Goal: Find specific page/section: Find specific page/section

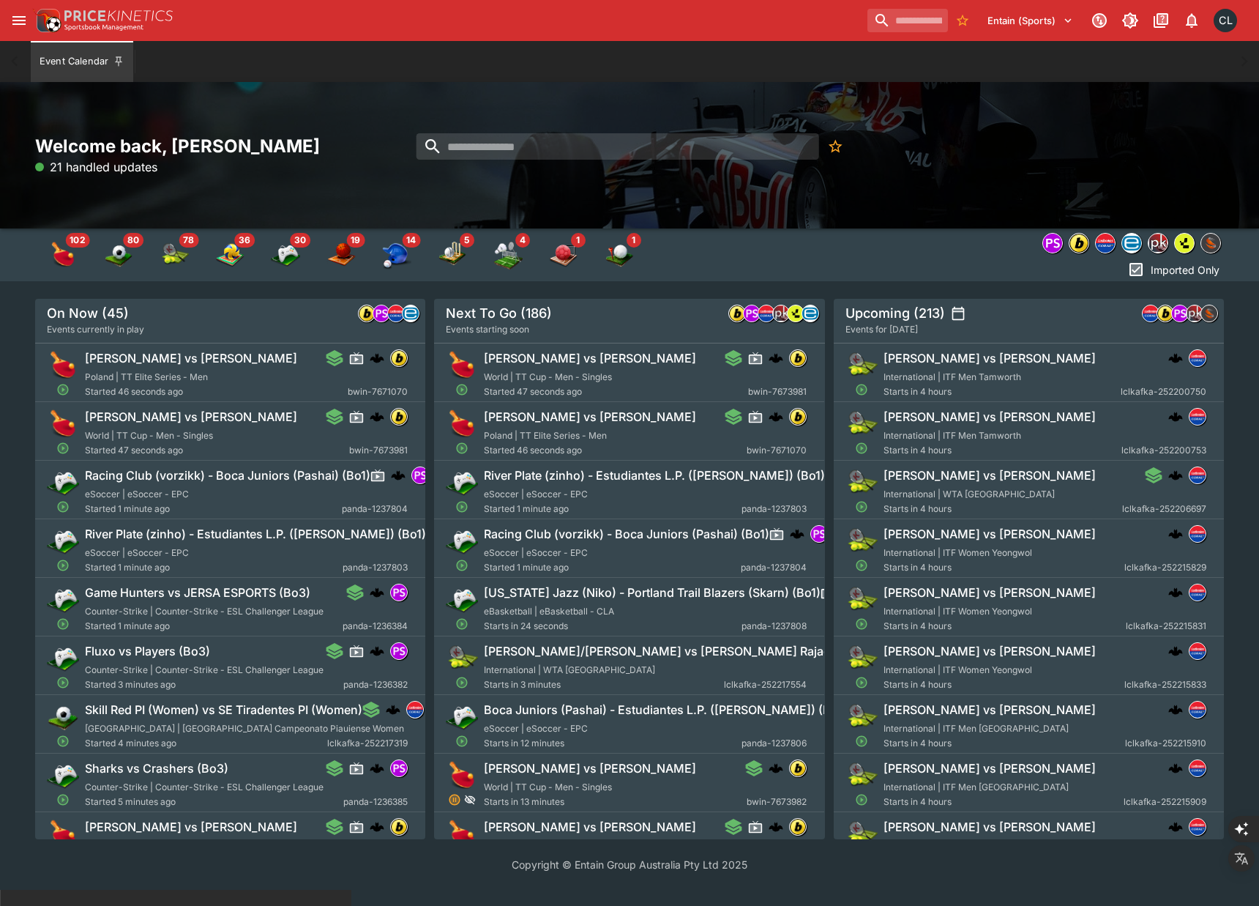
click at [5, 24] on div "Entain (Sports) 1 CL" at bounding box center [629, 20] width 1259 height 41
click at [12, 23] on icon "open drawer" at bounding box center [18, 20] width 13 height 9
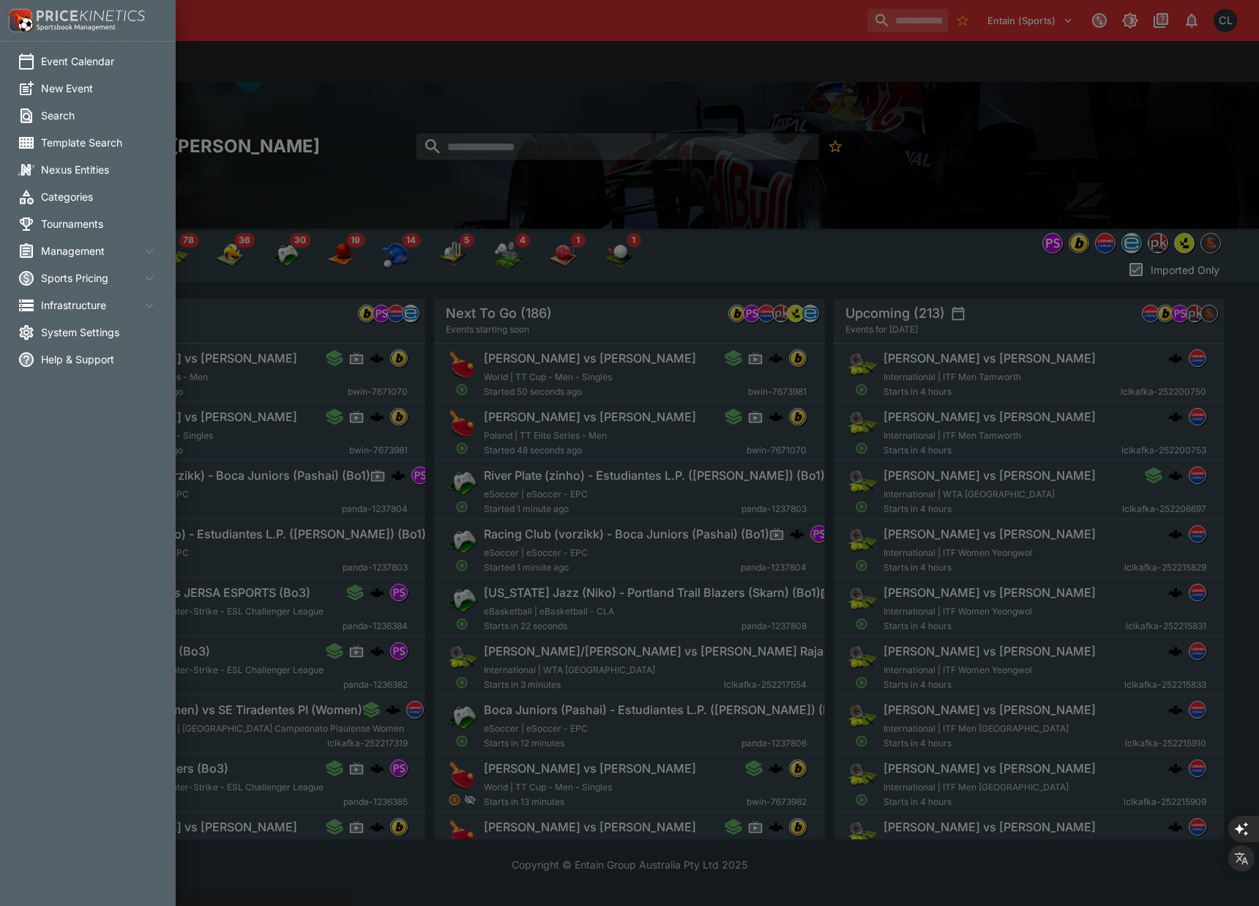
click at [77, 305] on span "Infrastructure" at bounding box center [91, 304] width 100 height 15
click at [89, 246] on span "Management" at bounding box center [91, 250] width 100 height 15
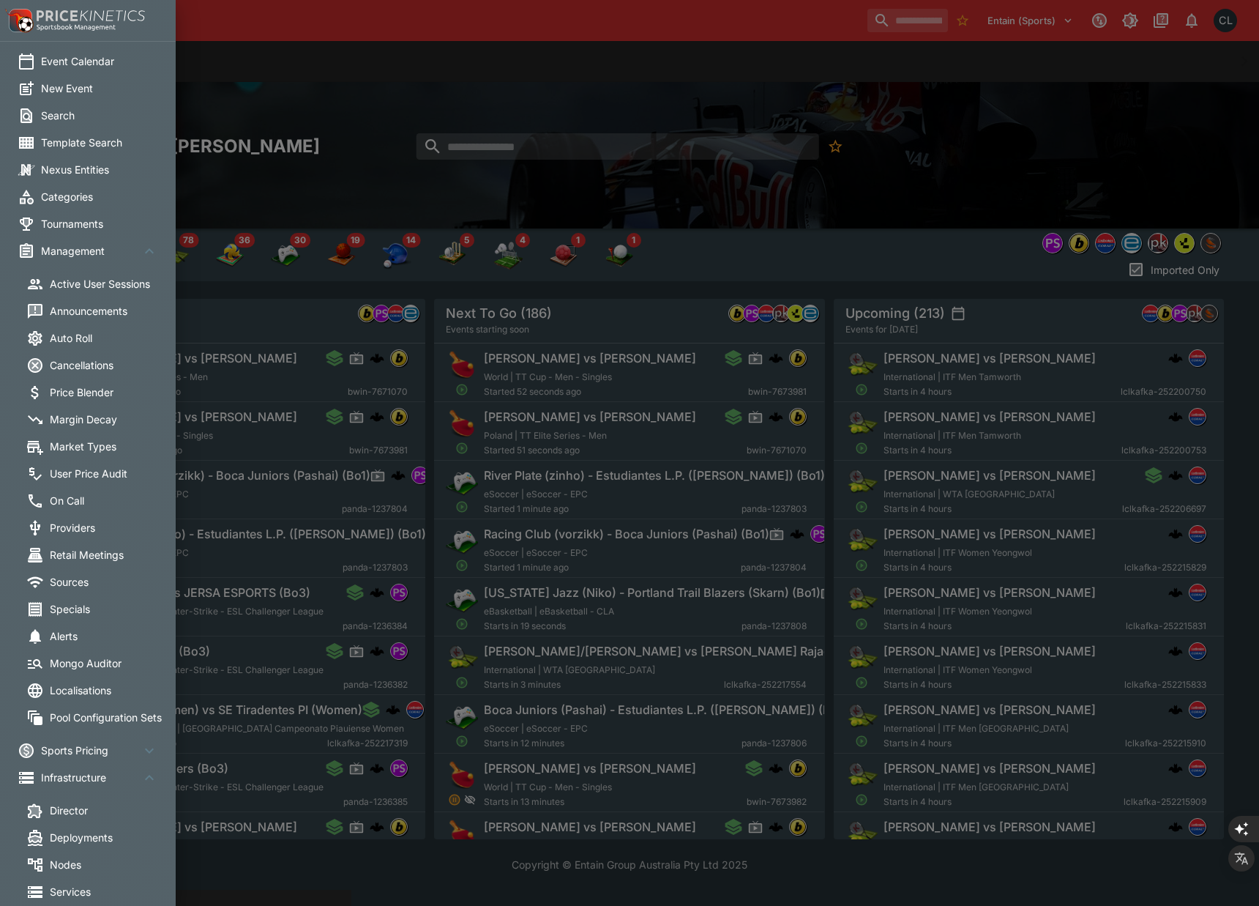
click at [86, 243] on span "Management" at bounding box center [91, 250] width 100 height 15
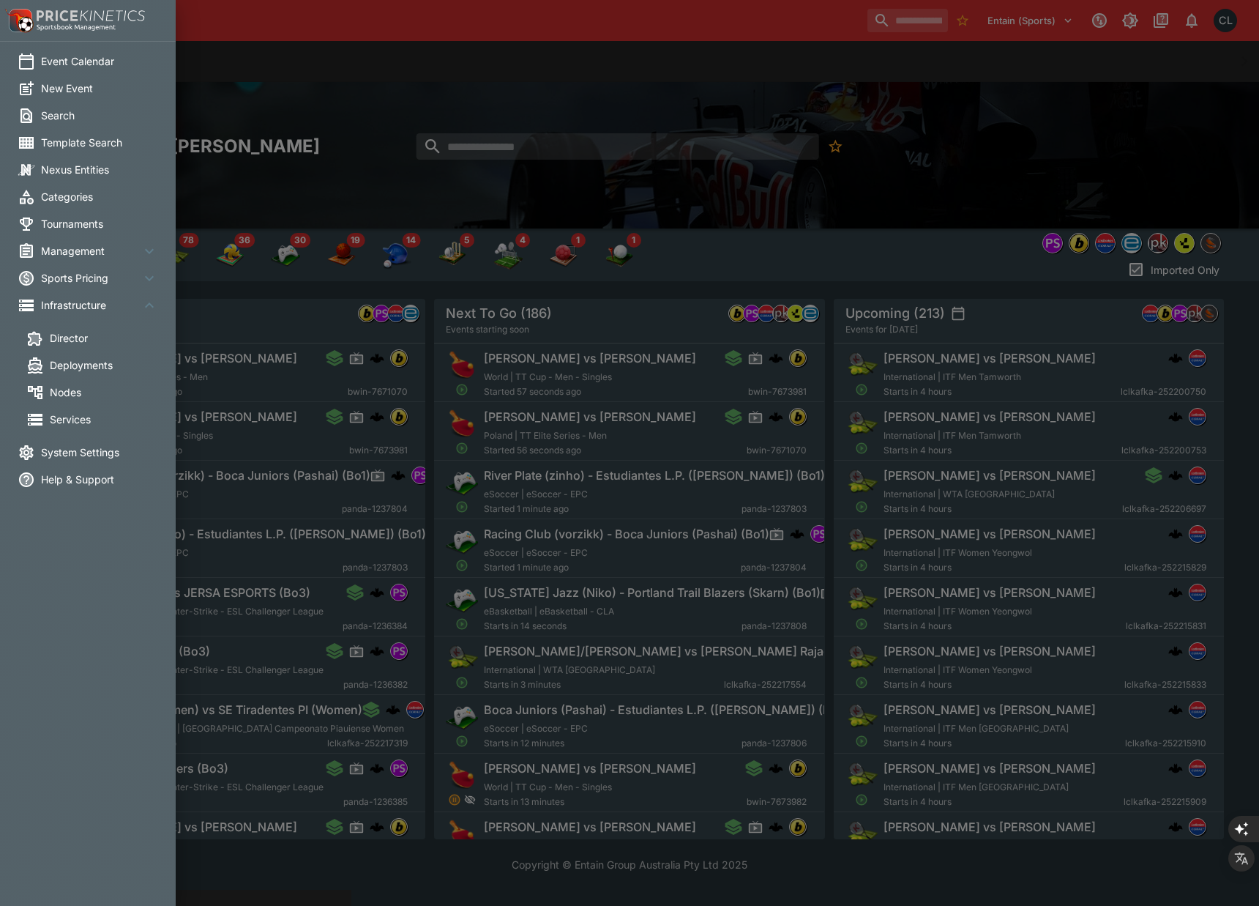
click at [85, 253] on span "Management" at bounding box center [91, 250] width 100 height 15
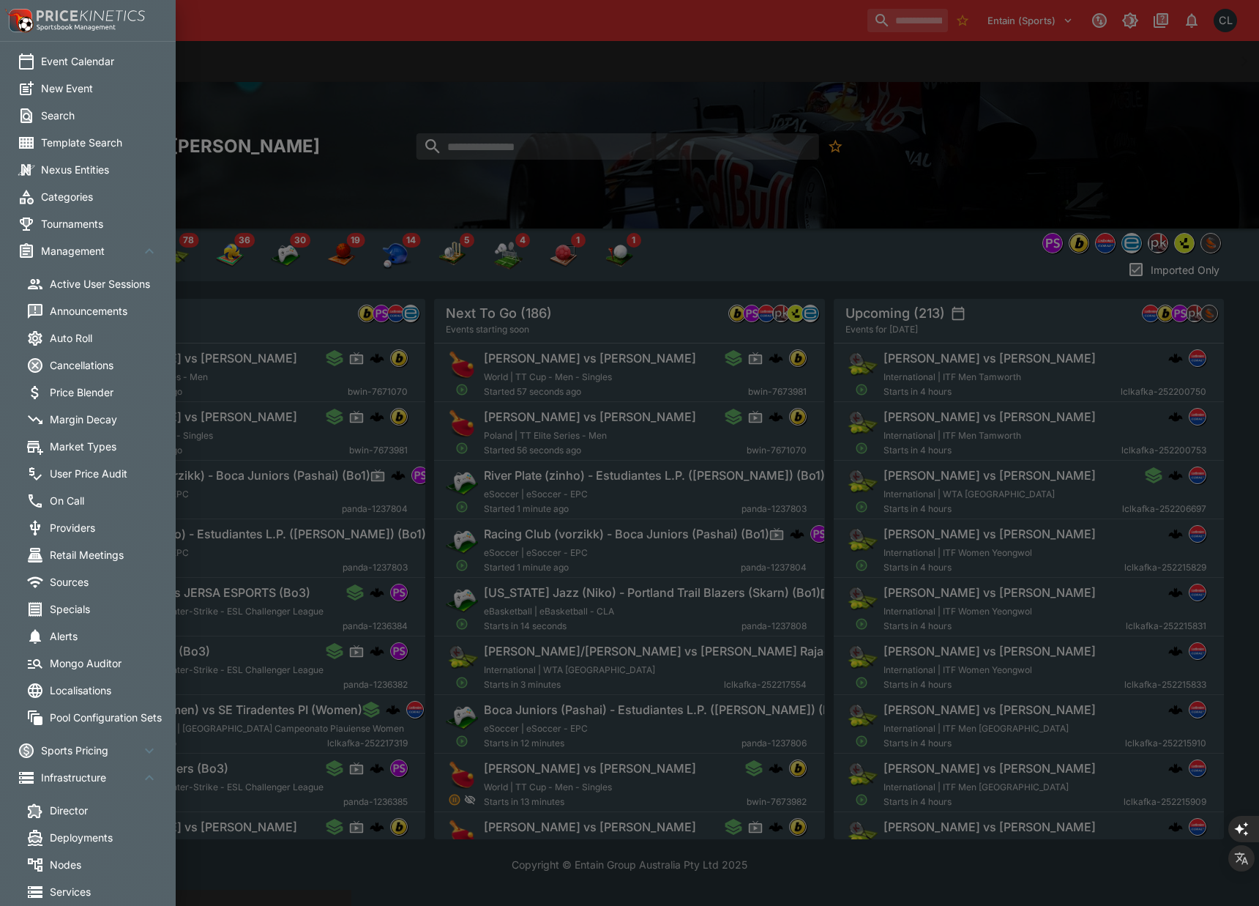
click at [74, 490] on li "On Call" at bounding box center [97, 500] width 176 height 27
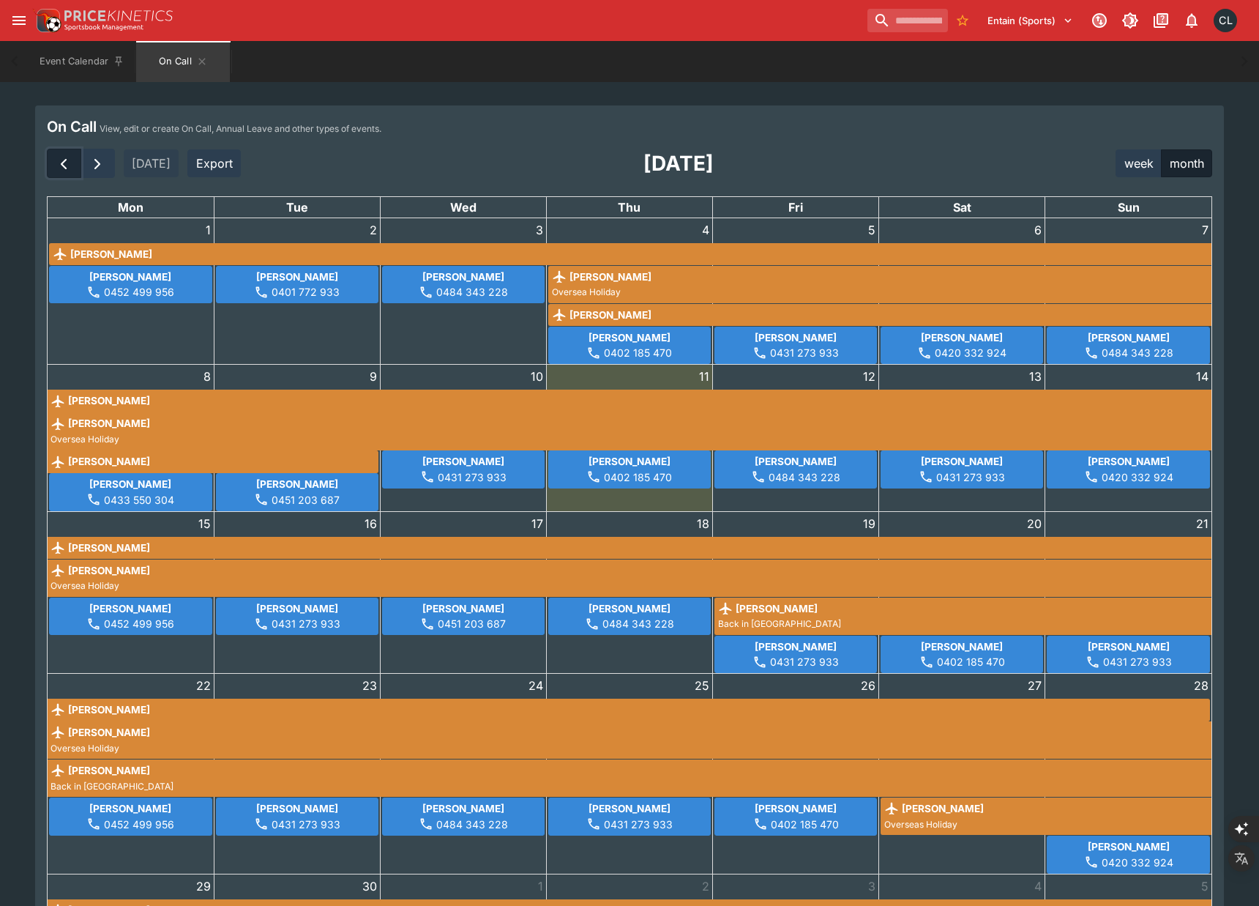
click at [65, 165] on span "button" at bounding box center [64, 164] width 18 height 18
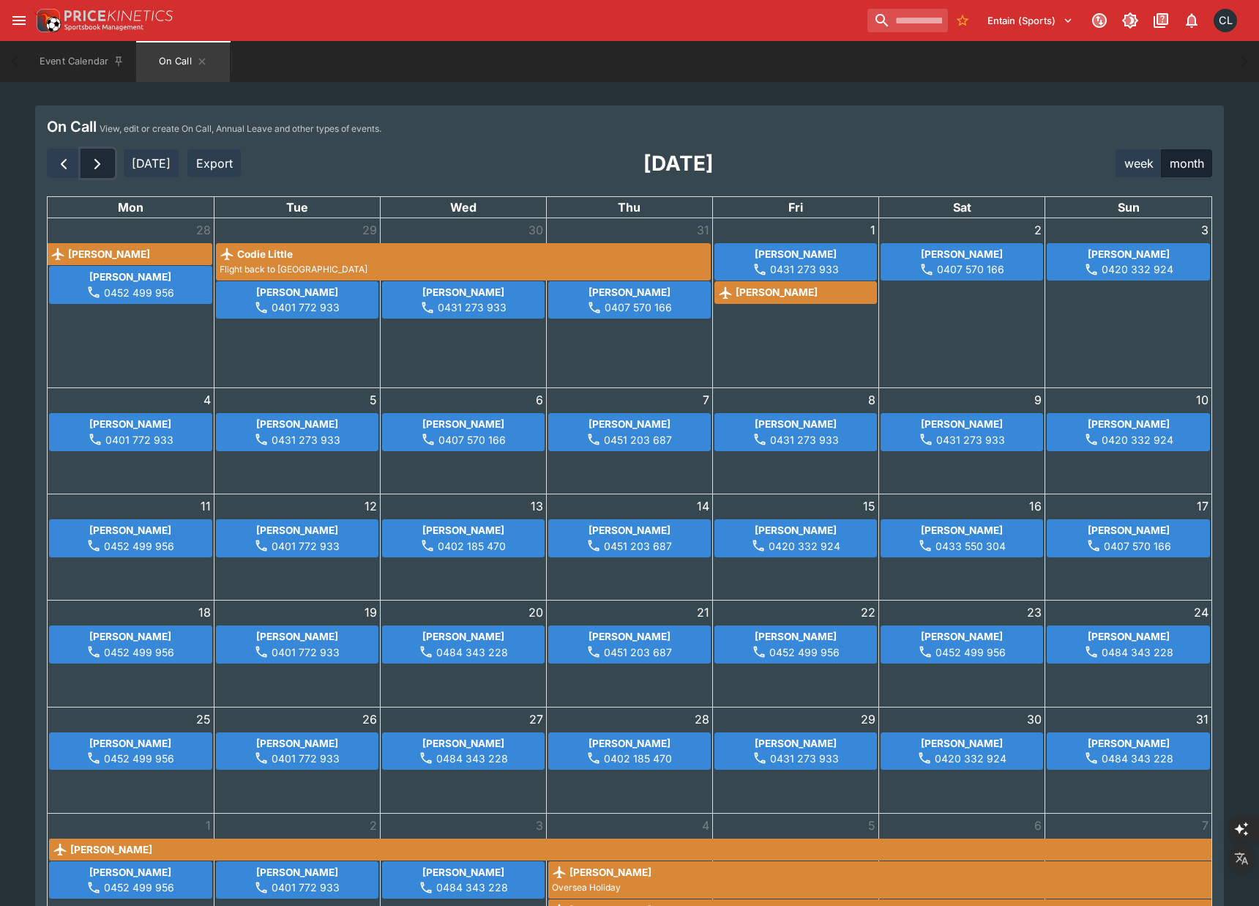
click at [93, 168] on span "button" at bounding box center [98, 164] width 18 height 18
